Goal: Complete application form: Complete application form

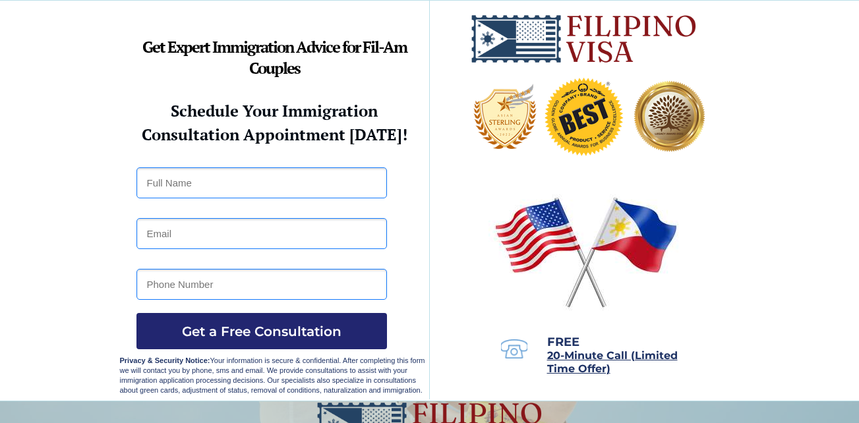
click at [289, 188] on input "text" at bounding box center [262, 183] width 251 height 31
type input "[PERSON_NAME]"
type input "regonayd@gmail.com"
type input "94566141981"
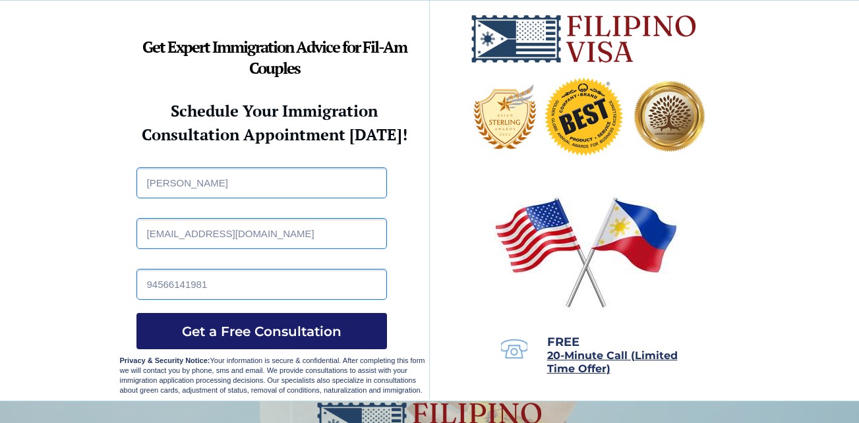
click at [291, 332] on span "Get a Free Consultation" at bounding box center [262, 332] width 251 height 16
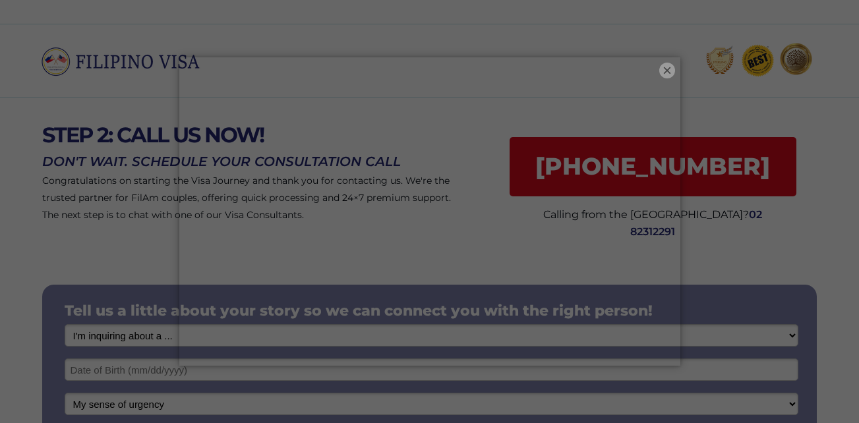
click at [673, 71] on button "×" at bounding box center [668, 71] width 16 height 16
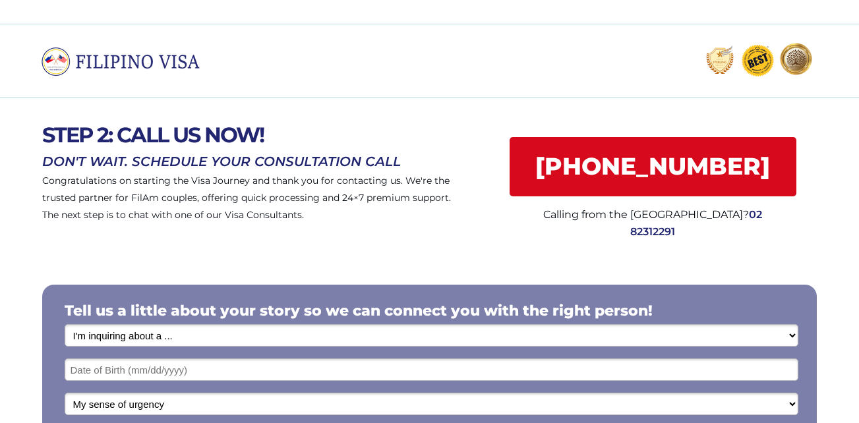
click at [794, 337] on select "I'm inquiring about a ... I don't know or other services Retirement Visa for Th…" at bounding box center [432, 335] width 734 height 22
select select "1796"
click at [65, 324] on select "I'm inquiring about a ... I don't know or other services Retirement Visa for Th…" at bounding box center [432, 335] width 734 height 22
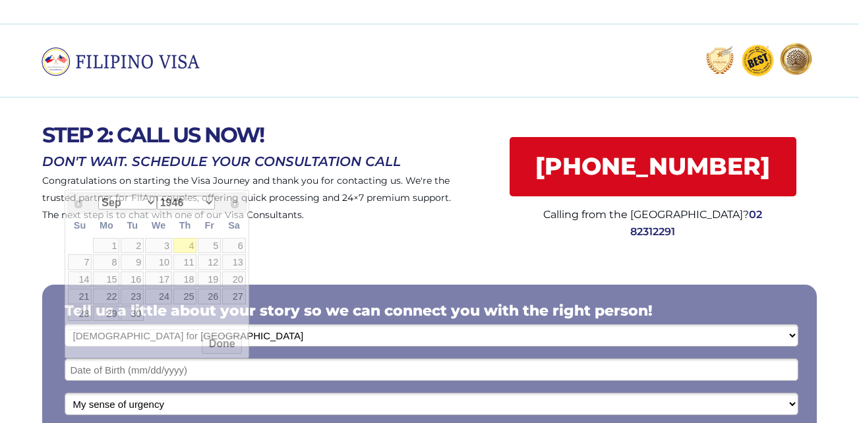
click at [444, 373] on input "text" at bounding box center [432, 370] width 734 height 22
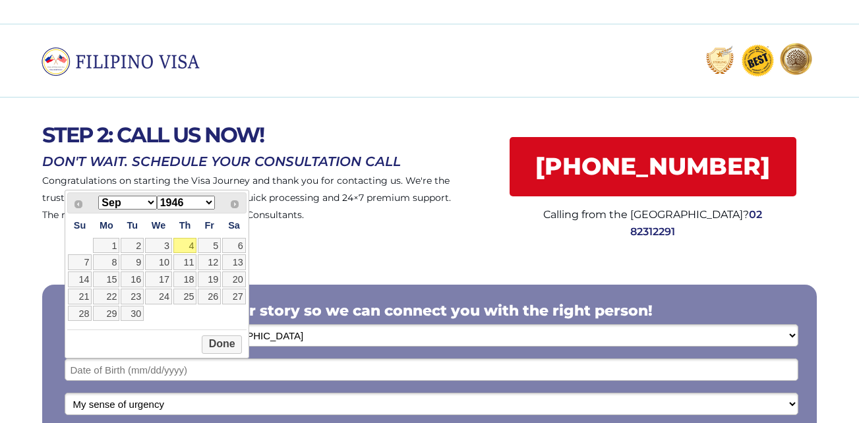
click at [208, 201] on select "1946 1947 1948 1949 1950 1951 1952 1953 1954 1955 1956 1957 1958 1959 1960 1961…" at bounding box center [186, 203] width 58 height 14
click at [152, 200] on select "Jan Feb Mar Apr May Jun Jul Aug Sep Oct Nov Dec" at bounding box center [127, 203] width 58 height 14
click at [208, 282] on link "20" at bounding box center [209, 280] width 23 height 16
type input "01/20/1978"
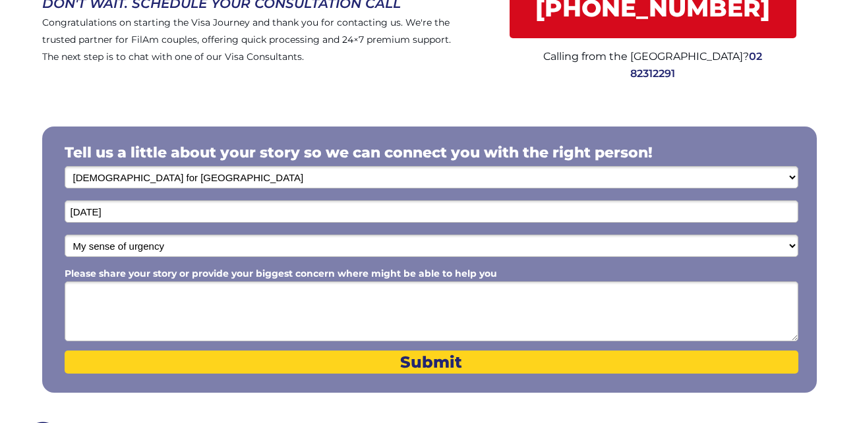
scroll to position [176, 0]
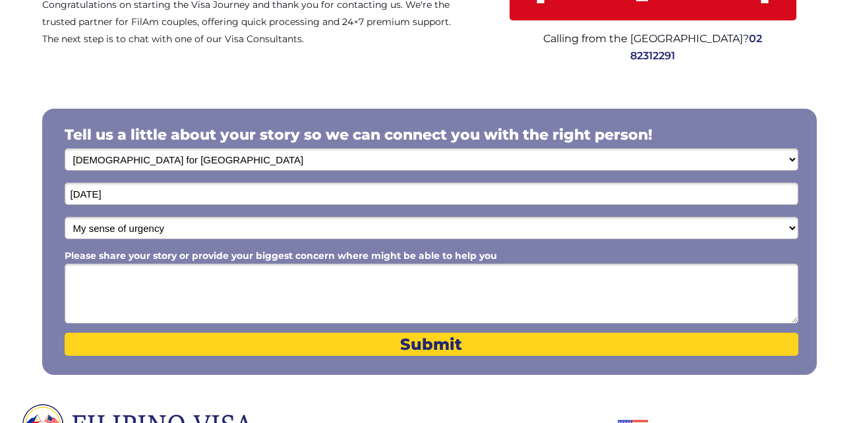
click at [795, 227] on select "My sense of urgency Low Priority - I'm just looking Medium High Priority - I ne…" at bounding box center [432, 228] width 734 height 22
select select "1804"
click at [65, 217] on select "My sense of urgency Low Priority - I'm just looking Medium High Priority - I ne…" at bounding box center [432, 228] width 734 height 22
click at [512, 279] on textarea "Please share your story or provide your biggest concern where might be able to …" at bounding box center [432, 294] width 734 height 60
type textarea "n"
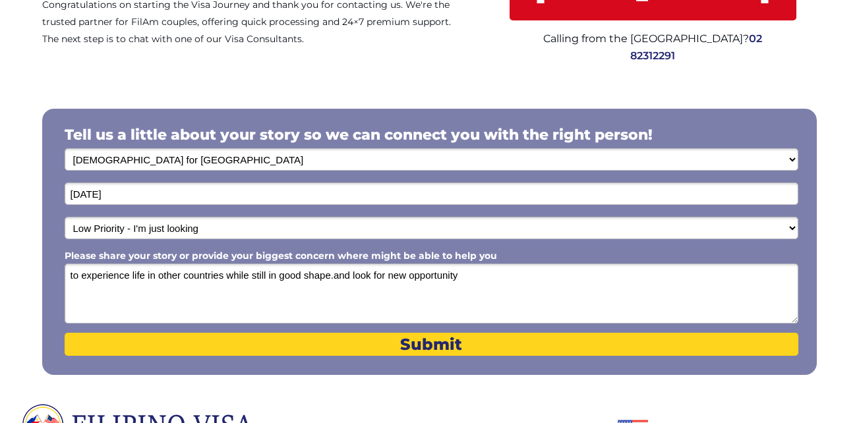
click at [370, 282] on textarea "to experience life in other countries while still in good shape.and look for ne…" at bounding box center [432, 294] width 734 height 60
click at [398, 281] on textarea "to experience life in other countries while still in good shape.and looking for…" at bounding box center [432, 294] width 734 height 60
click at [340, 278] on textarea "to experience life in other countries while still in good shape. And looking fo…" at bounding box center [432, 294] width 734 height 60
click at [419, 278] on textarea "to experience life in other countries while still in good shape and looking for…" at bounding box center [432, 294] width 734 height 60
click at [518, 278] on textarea "to experience life in other countries while still in good shape and looking for…" at bounding box center [432, 294] width 734 height 60
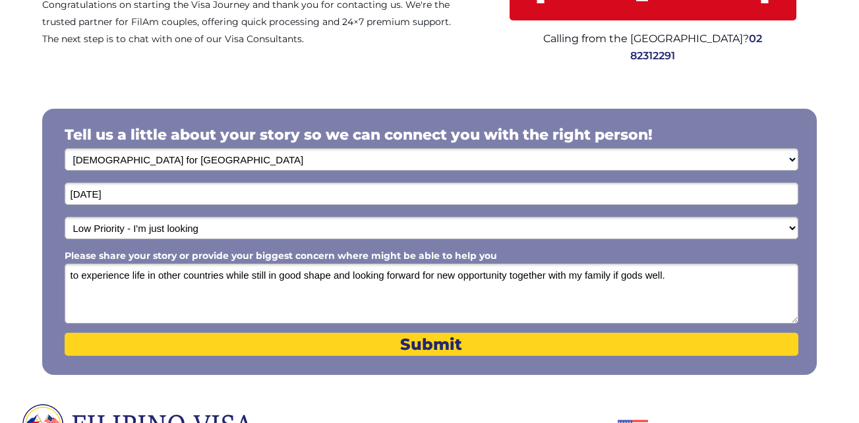
click at [620, 276] on textarea "to experience life in other countries while still in good shape and looking for…" at bounding box center [432, 294] width 734 height 60
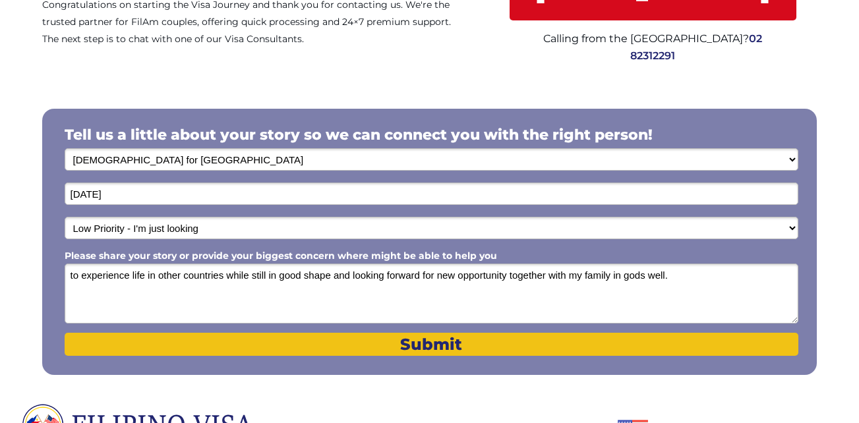
type textarea "to experience life in other countries while still in good shape and looking for…"
click at [684, 343] on span "Submit" at bounding box center [432, 344] width 734 height 19
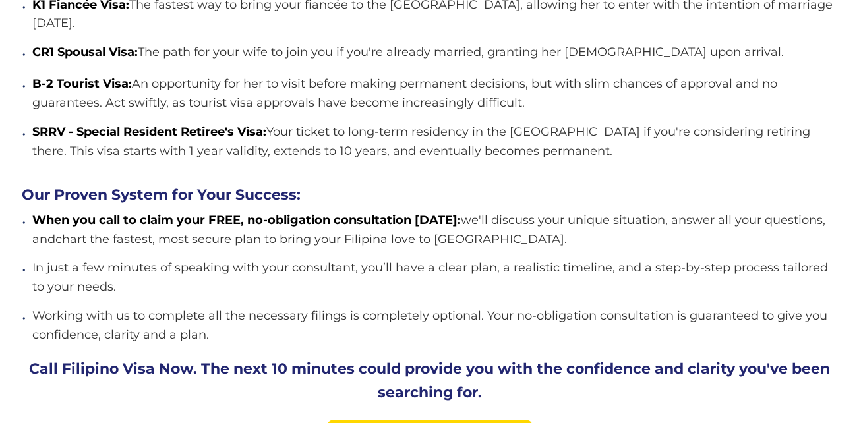
scroll to position [1407, 0]
